Goal: Check status: Check status

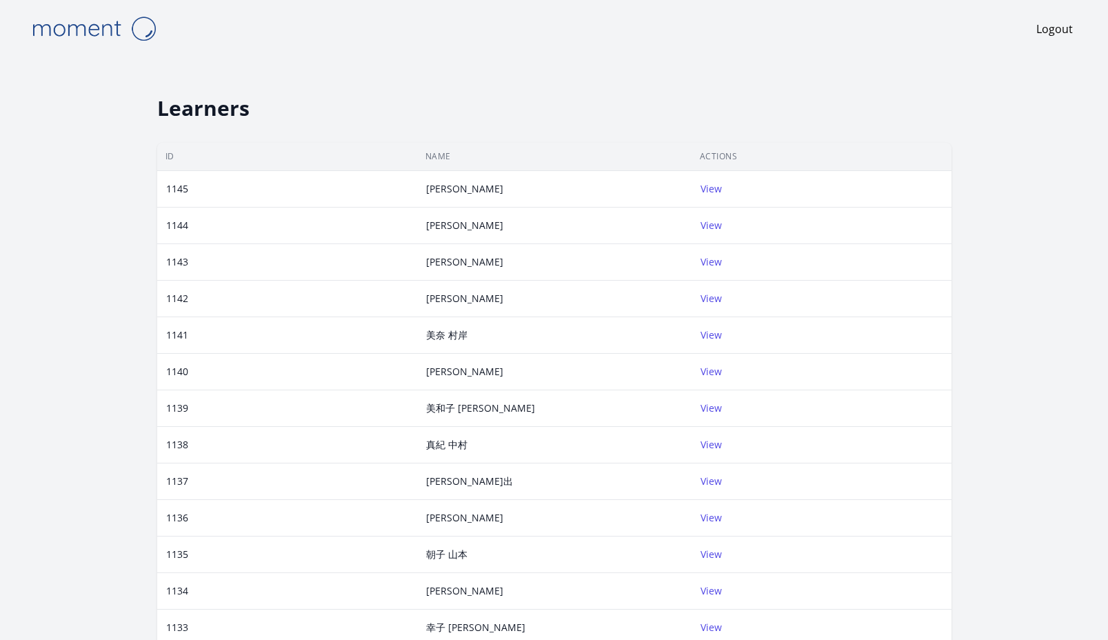
click at [720, 191] on div "View" at bounding box center [813, 189] width 243 height 14
click at [712, 191] on link "View" at bounding box center [711, 188] width 21 height 13
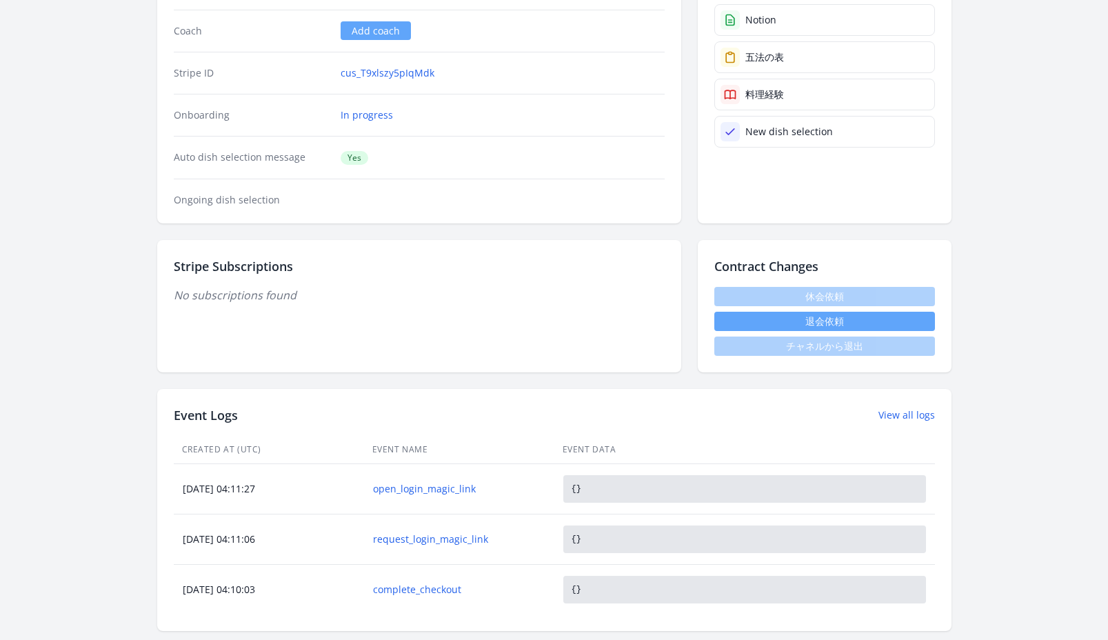
scroll to position [247, 0]
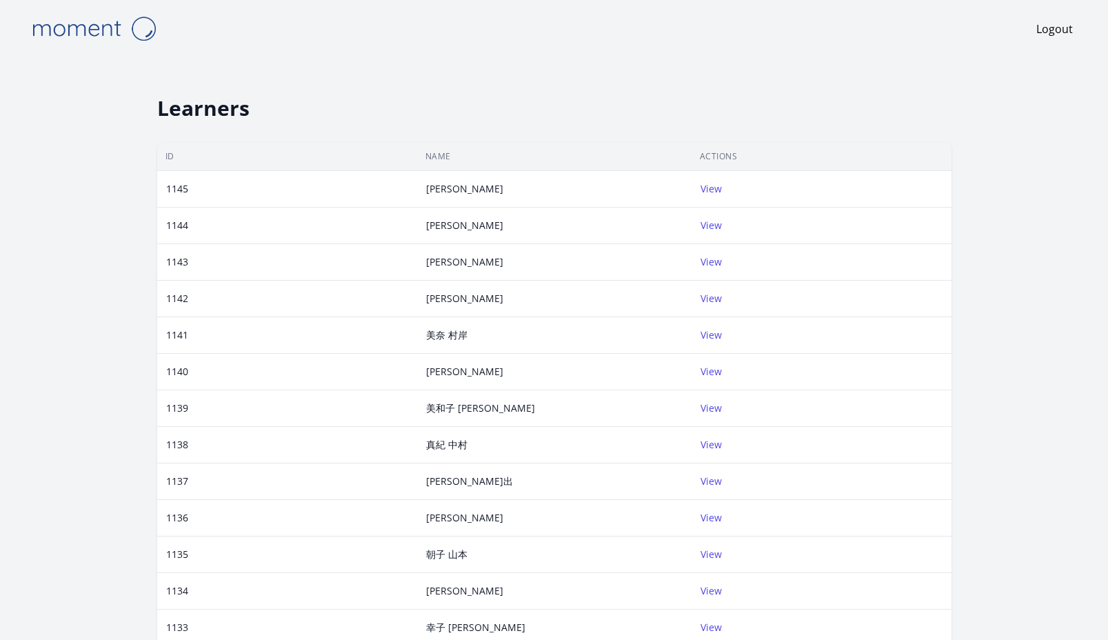
click at [697, 291] on td "View" at bounding box center [822, 299] width 260 height 37
click at [707, 295] on link "View" at bounding box center [711, 298] width 21 height 13
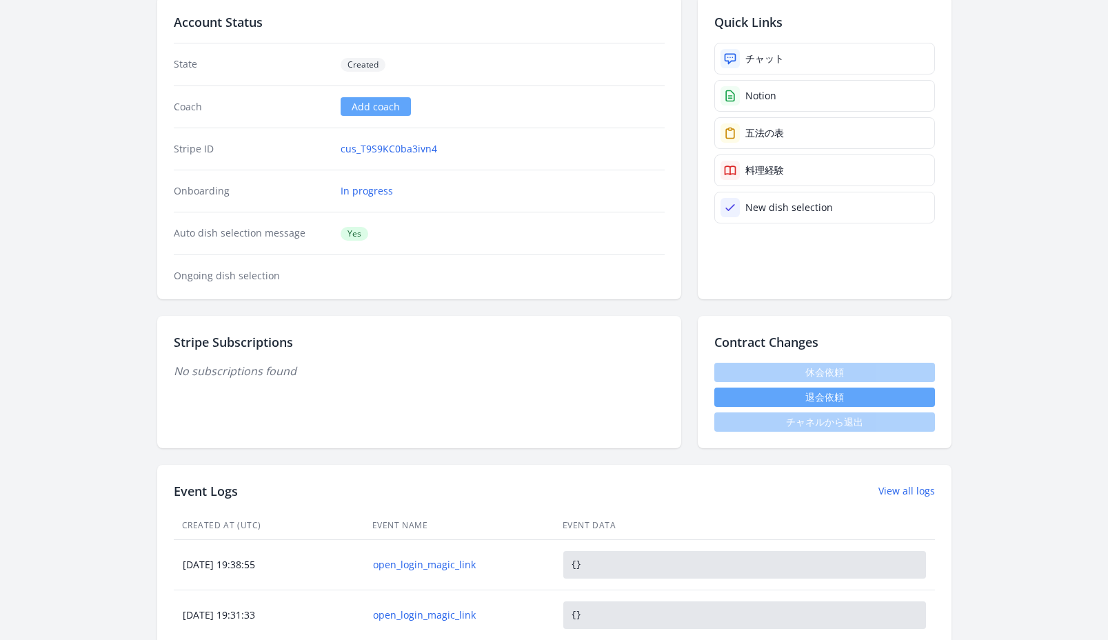
scroll to position [261, 0]
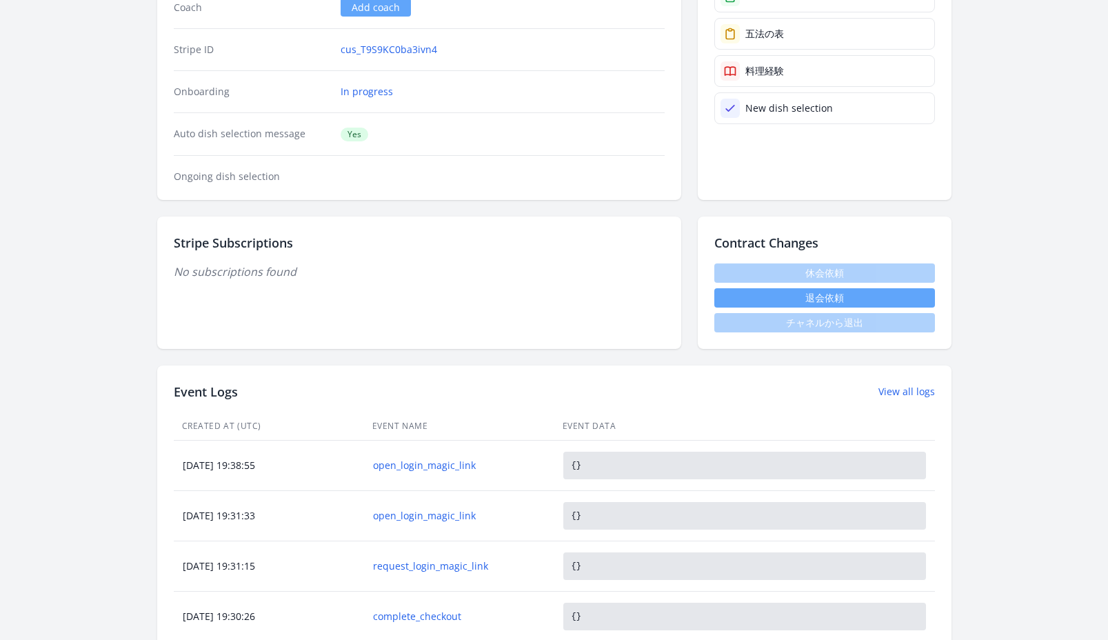
click at [245, 245] on h2 "Stripe Subscriptions" at bounding box center [419, 242] width 491 height 19
click at [244, 245] on h2 "Stripe Subscriptions" at bounding box center [419, 242] width 491 height 19
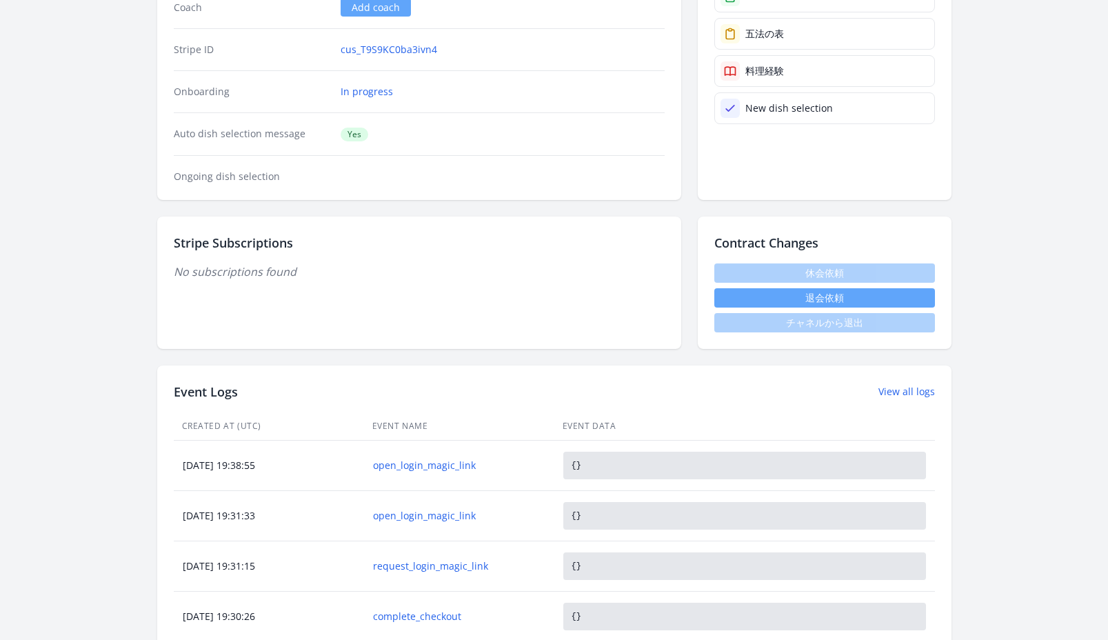
click at [267, 280] on div "Stripe Subscriptions No subscriptions found" at bounding box center [419, 283] width 524 height 132
click at [267, 279] on div "Stripe Subscriptions No subscriptions found" at bounding box center [419, 283] width 524 height 132
copy div "No subscriptions found"
